Goal: Information Seeking & Learning: Learn about a topic

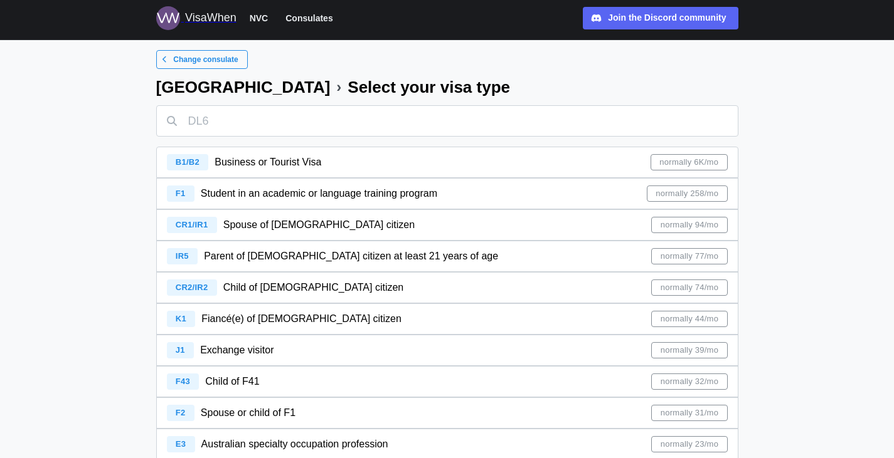
click at [667, 167] on span "normally 6K/mo" at bounding box center [688, 162] width 59 height 15
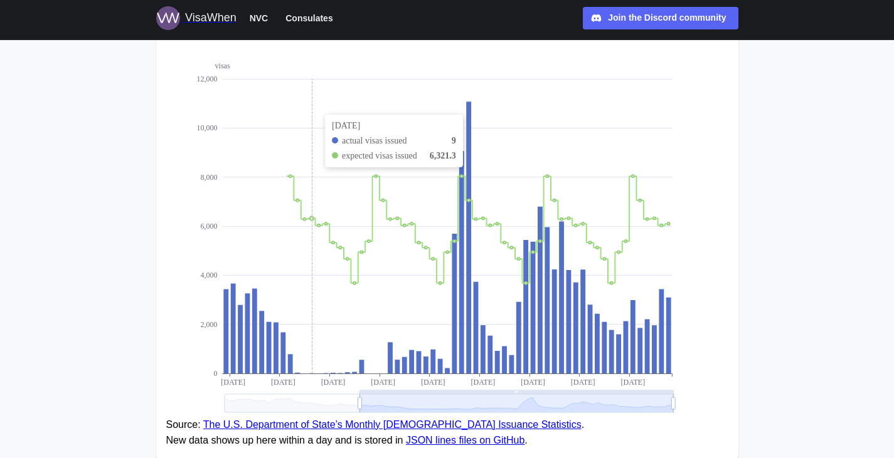
scroll to position [170, 0]
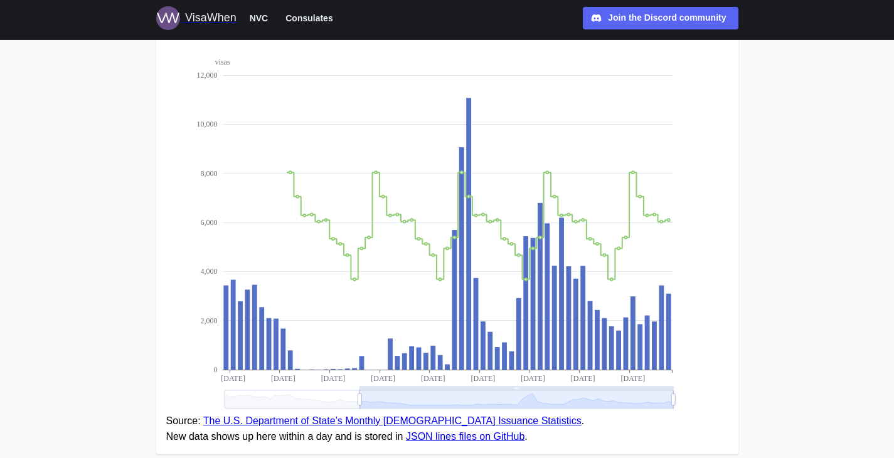
click at [228, 419] on link "The U.S. Department of State’s Monthly [DEMOGRAPHIC_DATA] Issuance Statistics" at bounding box center [392, 421] width 378 height 11
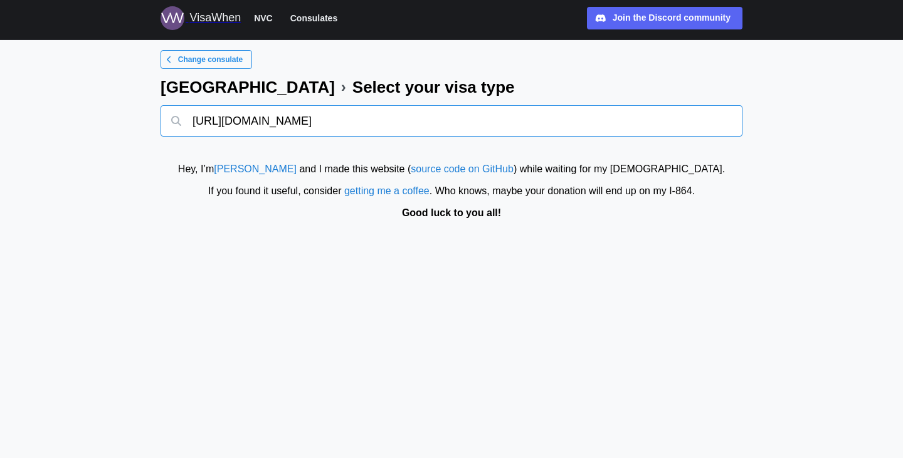
type input "https://visawhen.com/consulates/lagos/b1b2"
